Goal: Check status: Check status

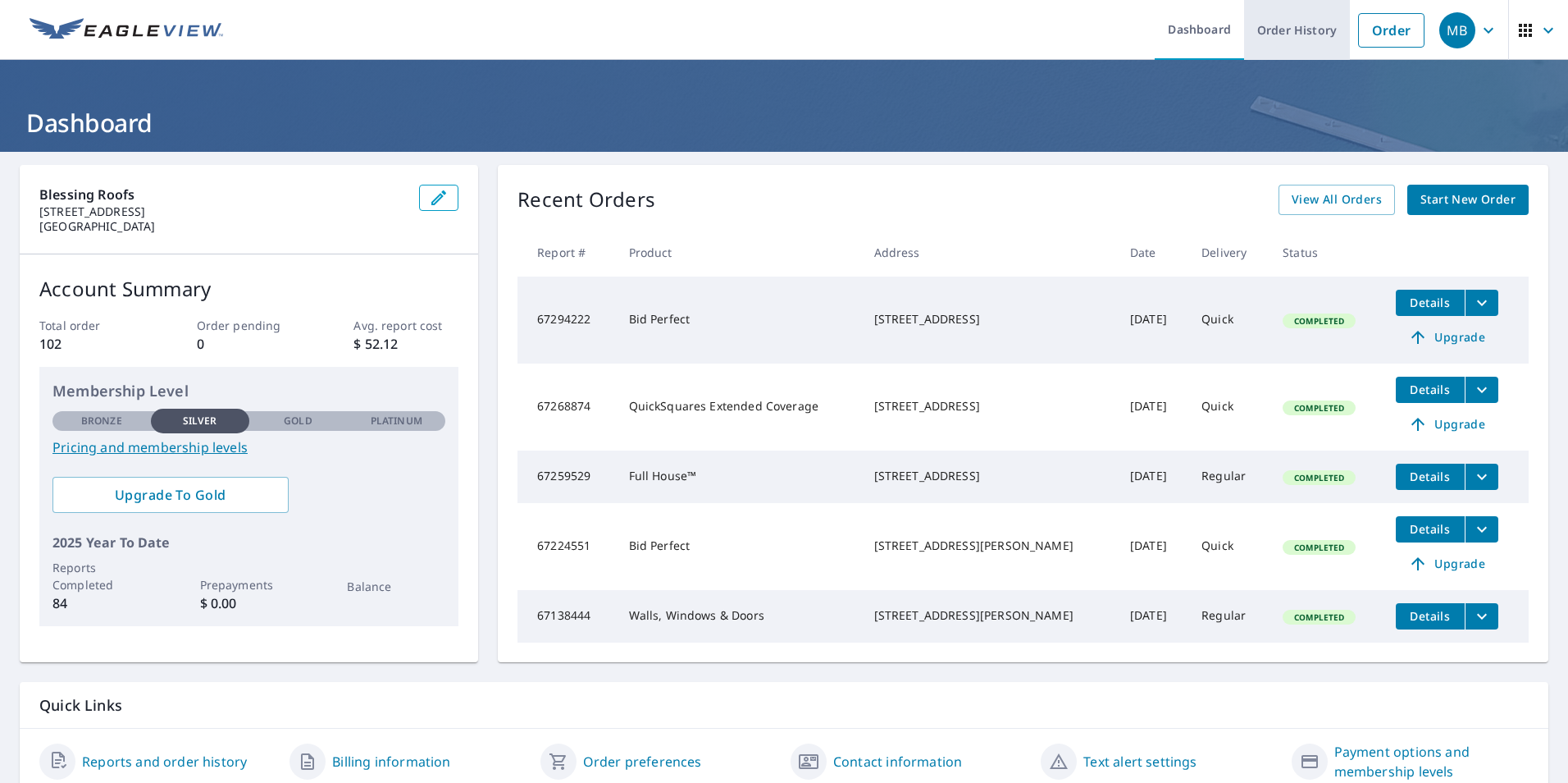
click at [1304, 32] on link "Order History" at bounding box center [1296, 30] width 106 height 60
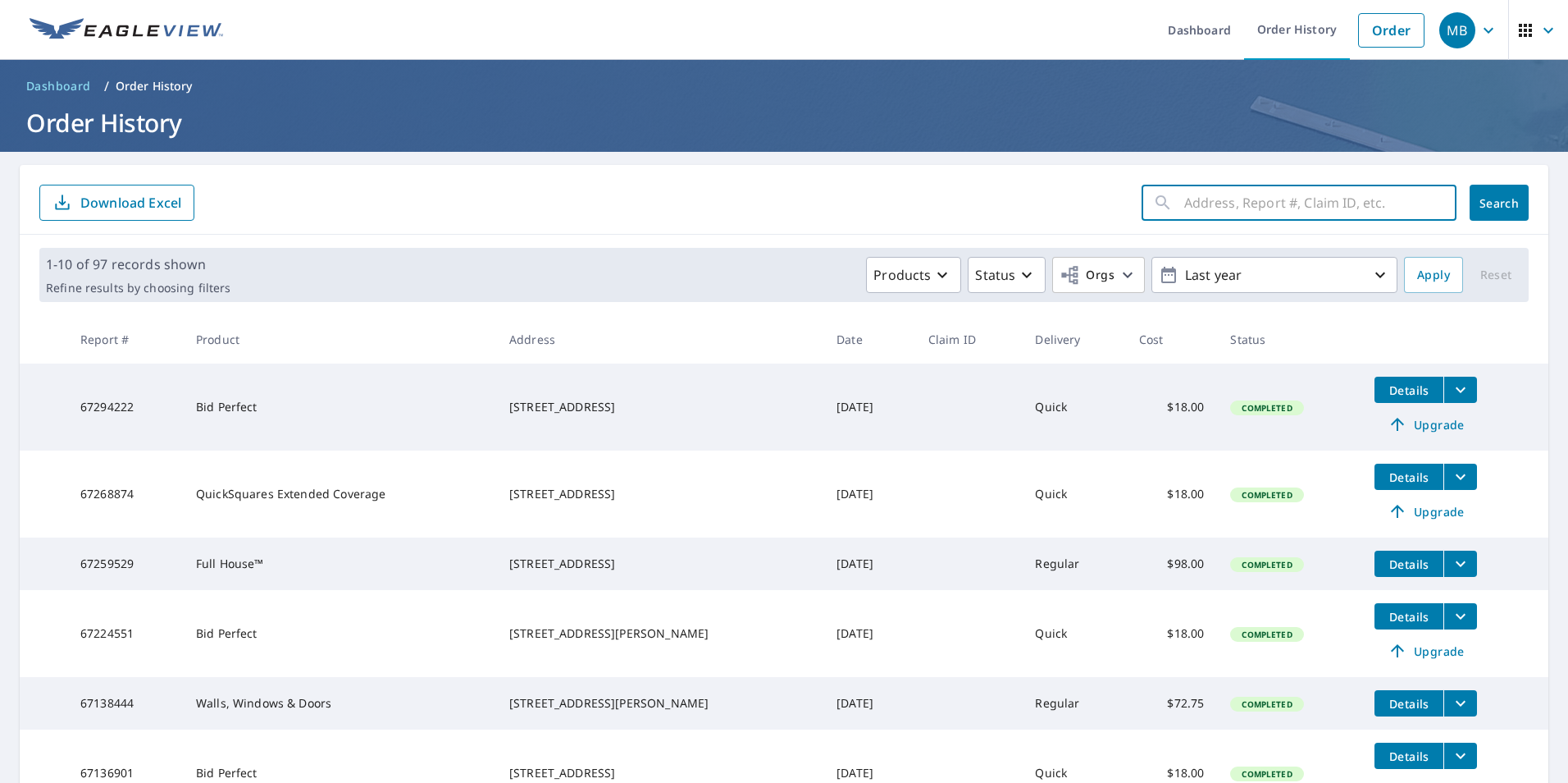
click at [1197, 203] on input "text" at bounding box center [1320, 203] width 273 height 45
type input "1705"
click button "Search" at bounding box center [1499, 203] width 59 height 37
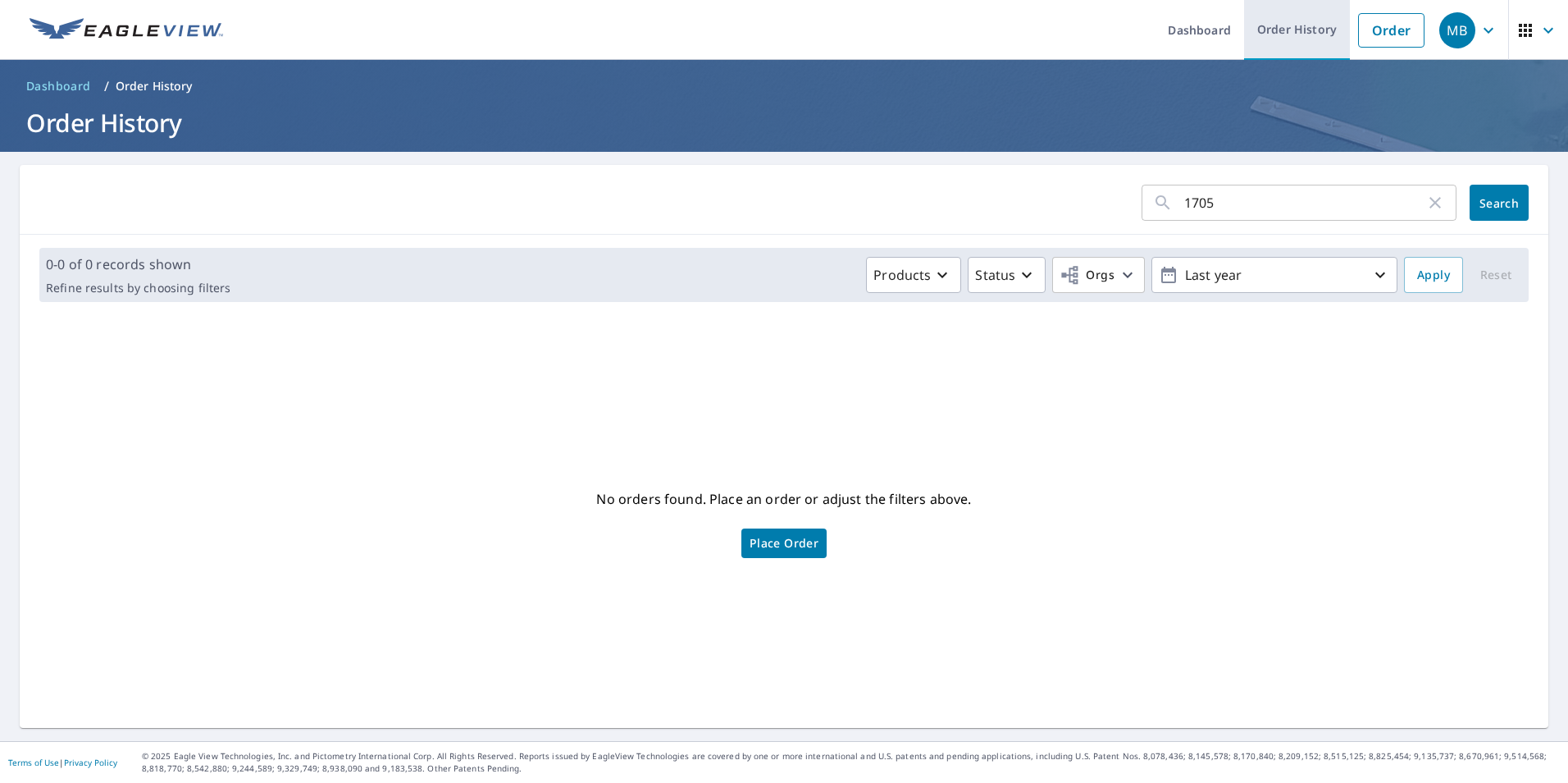
click at [1287, 29] on link "Order History" at bounding box center [1296, 30] width 106 height 60
drag, startPoint x: 1214, startPoint y: 202, endPoint x: 1103, endPoint y: 201, distance: 111.0
click at [1103, 201] on form "1705 ​ Search" at bounding box center [784, 203] width 1489 height 37
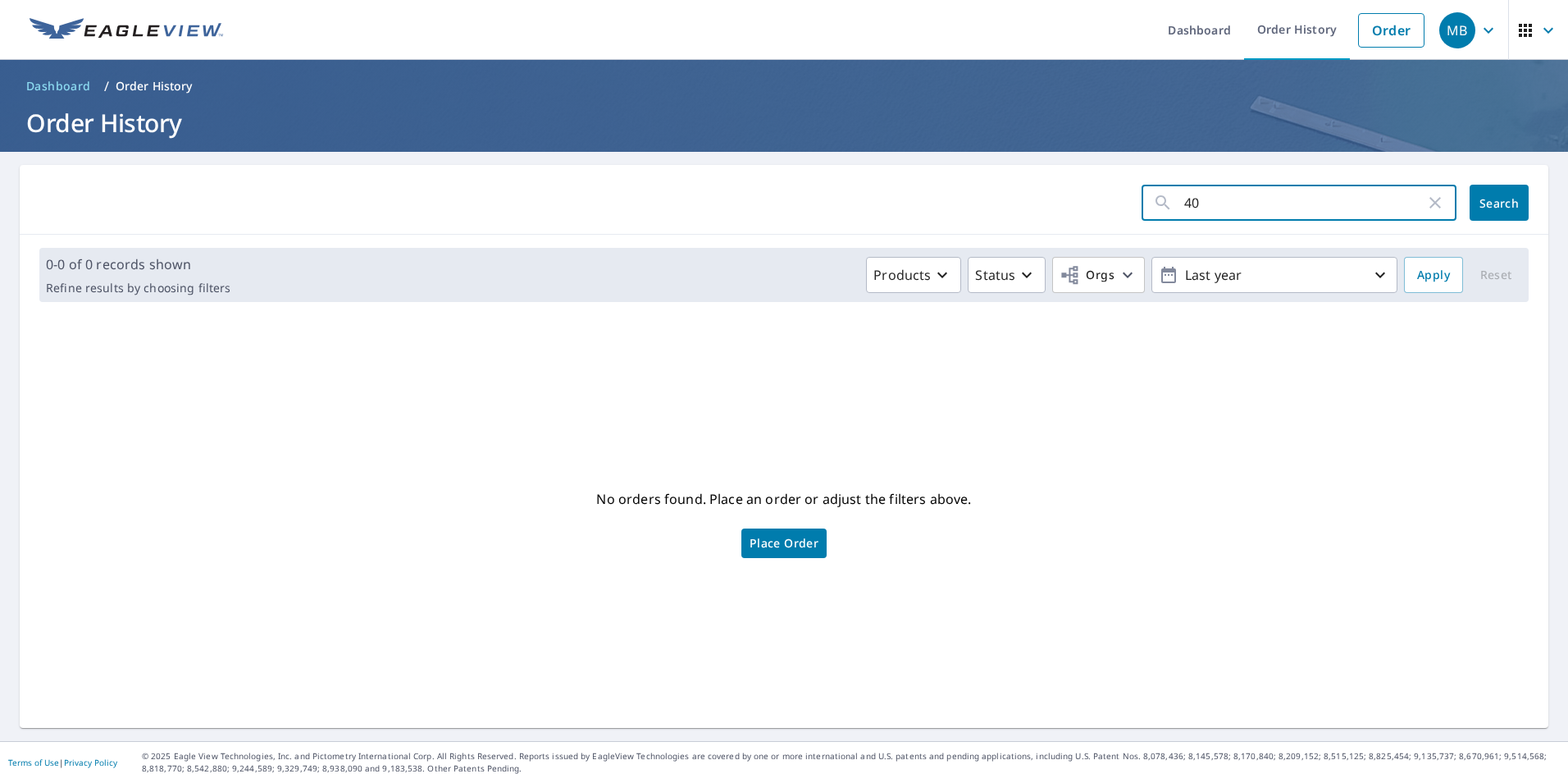
type input "405"
click button "Search" at bounding box center [1499, 203] width 59 height 37
drag, startPoint x: 1209, startPoint y: 198, endPoint x: 1122, endPoint y: 202, distance: 87.1
click at [1141, 202] on div "405 ​" at bounding box center [1298, 203] width 315 height 37
type input "2963"
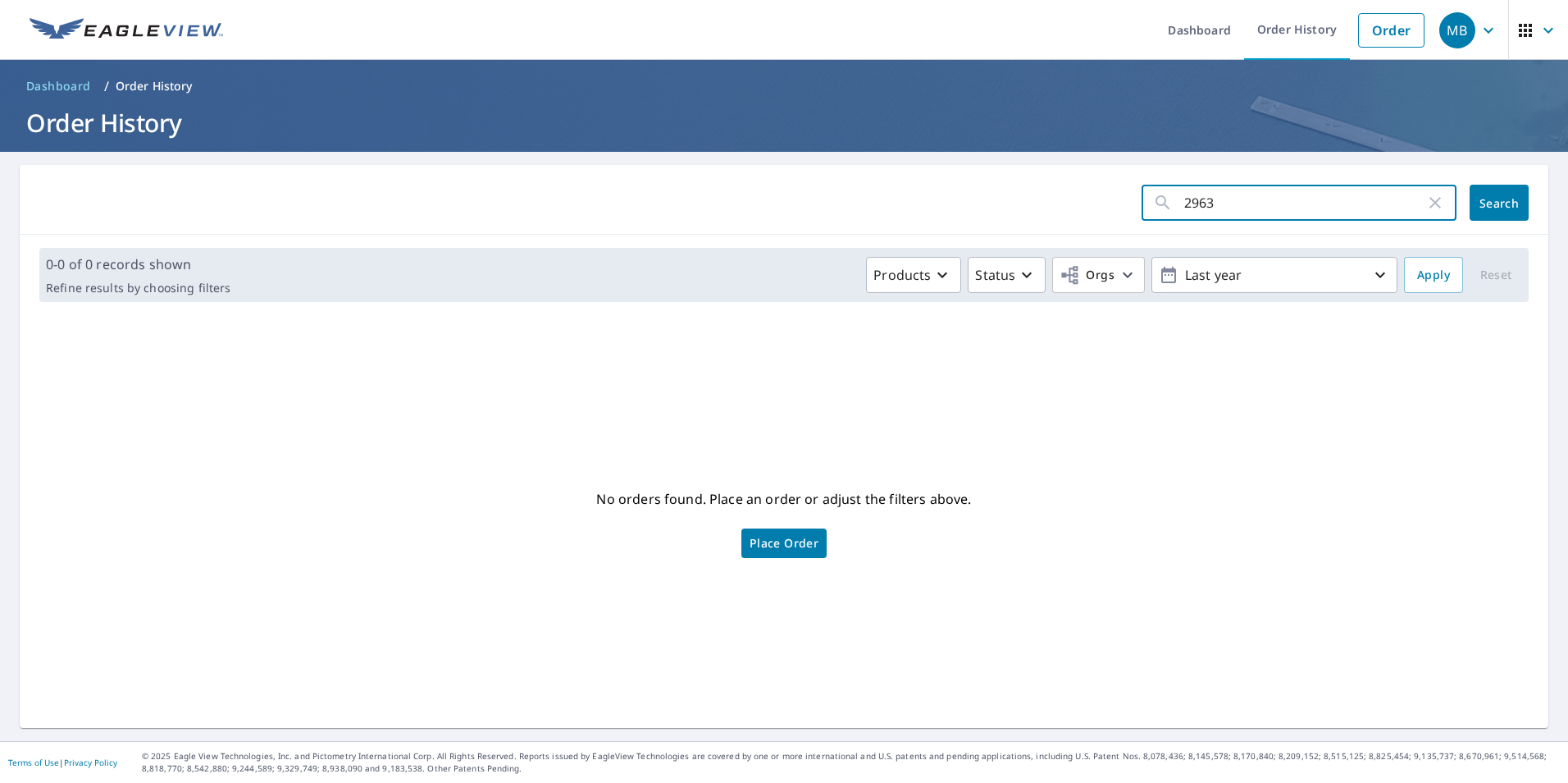
click button "Search" at bounding box center [1499, 203] width 59 height 37
